Goal: Navigation & Orientation: Find specific page/section

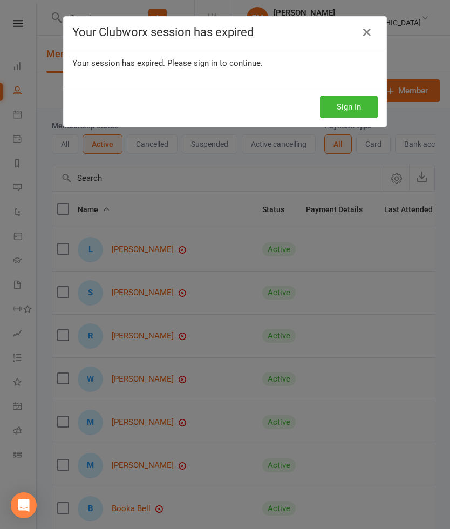
select select "100"
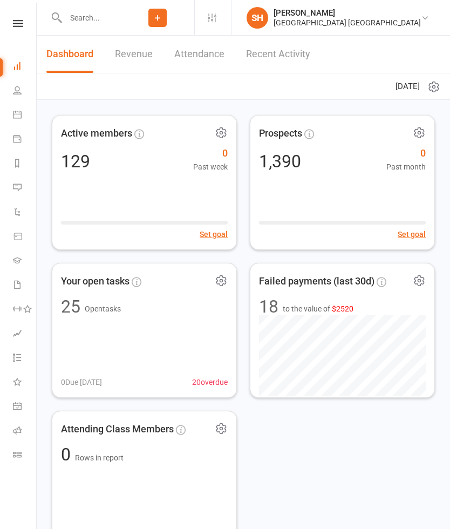
click at [187, 53] on link "Attendance" at bounding box center [199, 54] width 50 height 37
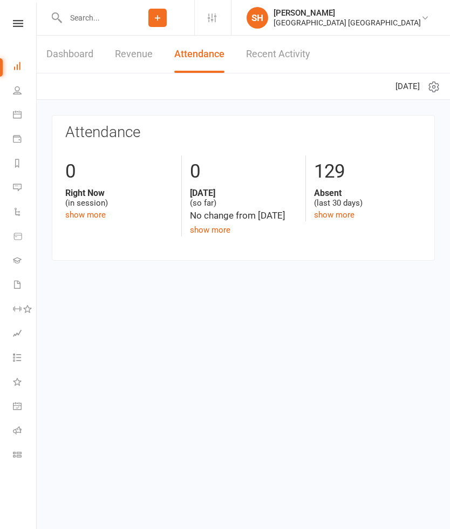
click at [278, 49] on link "Recent Activity" at bounding box center [278, 54] width 64 height 37
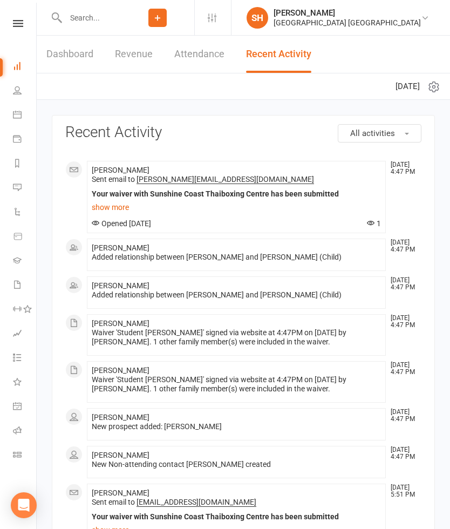
click at [17, 92] on icon at bounding box center [17, 90] width 9 height 9
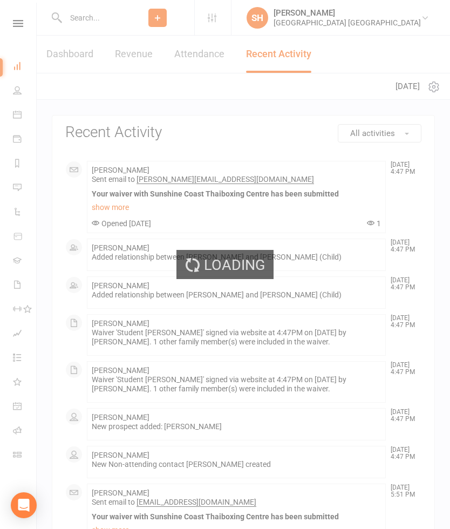
select select "100"
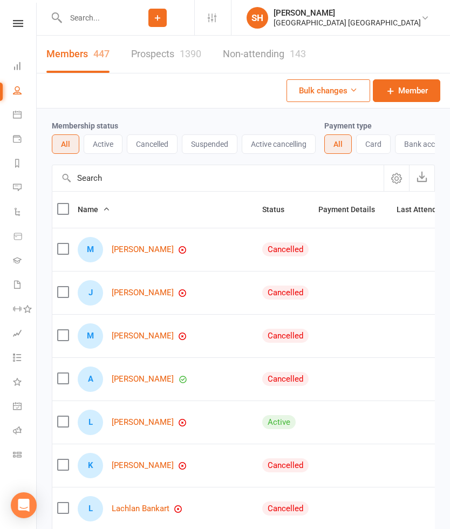
click at [359, 22] on div "[GEOGRAPHIC_DATA] [GEOGRAPHIC_DATA]" at bounding box center [347, 23] width 147 height 10
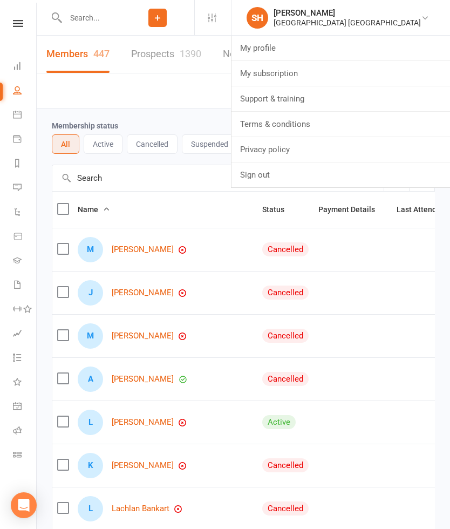
click at [185, 99] on div "Members 447 Prospects 1390 Non-attending 143 Bulk changes Member" at bounding box center [243, 72] width 413 height 73
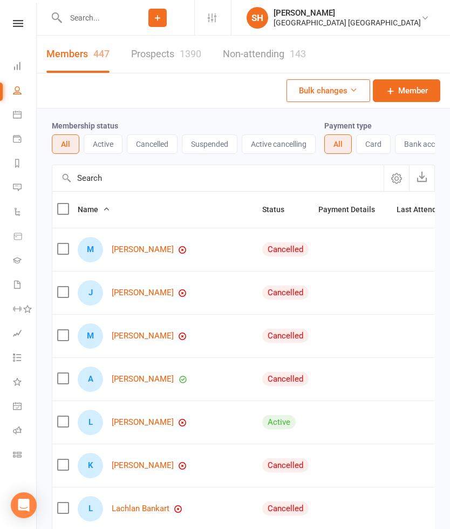
click at [170, 56] on link "Prospects 1390" at bounding box center [166, 54] width 70 height 37
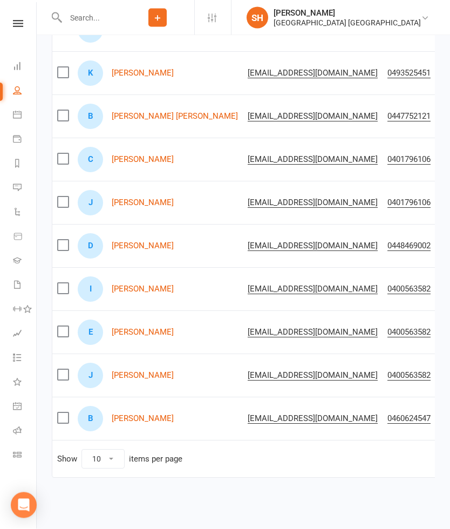
scroll to position [231, 0]
